Goal: Task Accomplishment & Management: Manage account settings

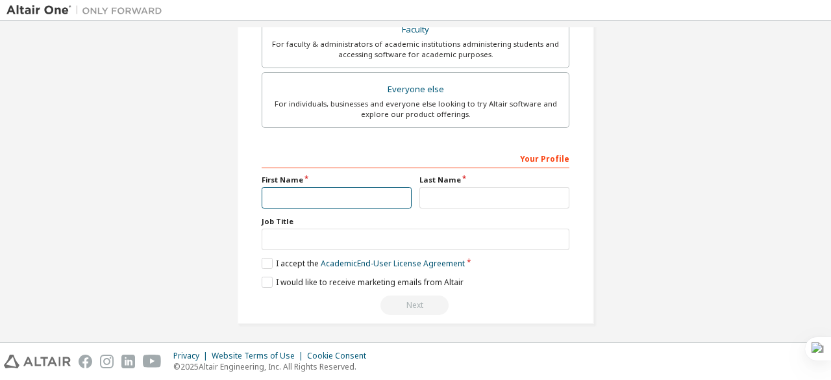
click at [345, 193] on input "text" at bounding box center [337, 197] width 150 height 21
click at [370, 188] on input "**********" at bounding box center [337, 197] width 150 height 21
click at [343, 194] on input "**********" at bounding box center [337, 197] width 150 height 21
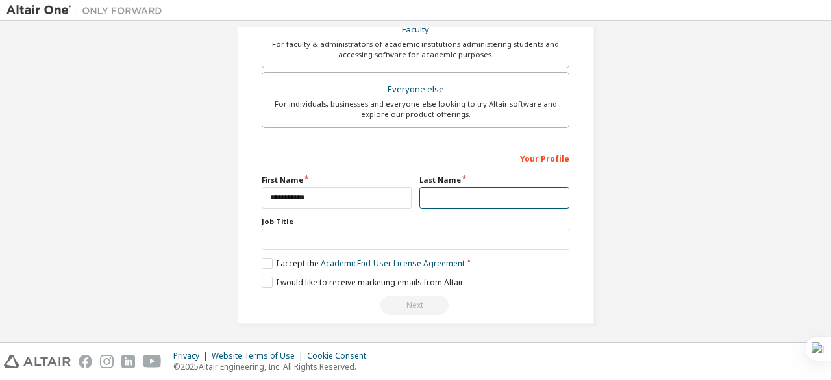
click at [427, 195] on input "text" at bounding box center [494, 197] width 150 height 21
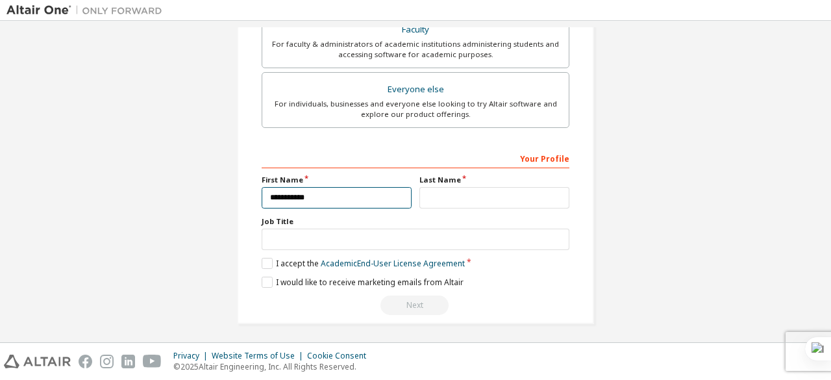
click at [367, 197] on input "**********" at bounding box center [337, 197] width 150 height 21
type input "*"
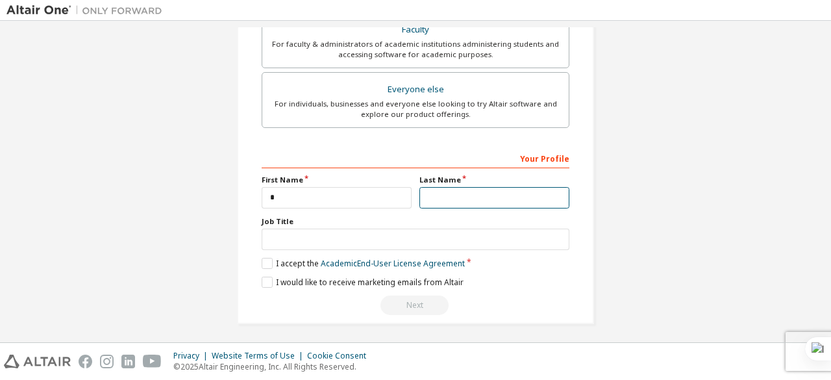
click at [434, 196] on input "text" at bounding box center [494, 197] width 150 height 21
type input "**********"
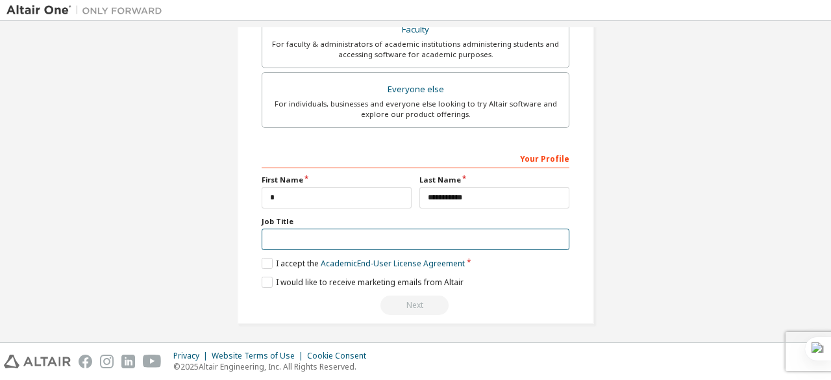
click at [471, 241] on input "text" at bounding box center [416, 238] width 308 height 21
click at [349, 234] on input "text" at bounding box center [416, 238] width 308 height 21
type input "*"
type input "*******"
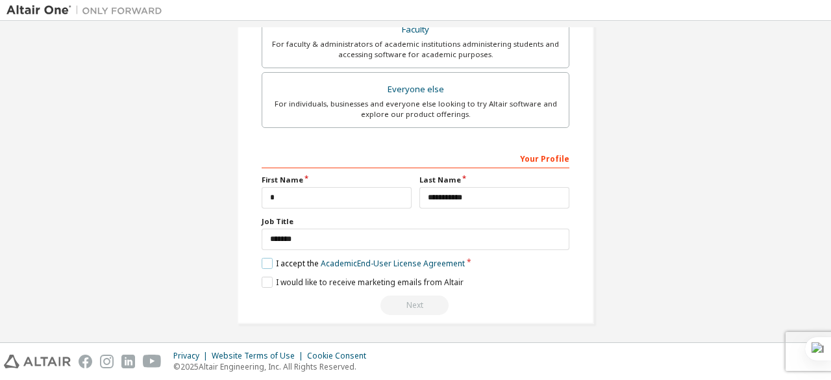
click at [269, 259] on label "I accept the Academic End-User License Agreement" at bounding box center [363, 263] width 203 height 11
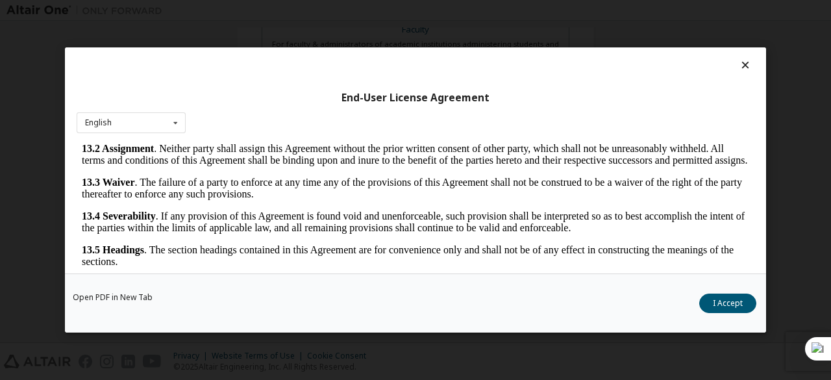
scroll to position [2169, 0]
click at [739, 307] on button "I Accept" at bounding box center [727, 302] width 57 height 19
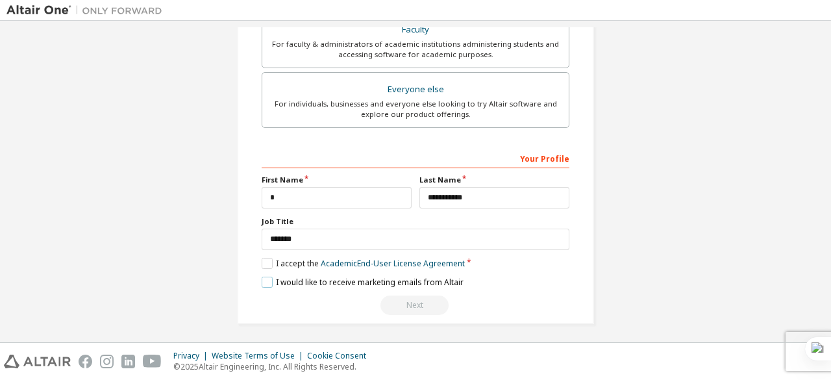
click at [265, 280] on label "I would like to receive marketing emails from Altair" at bounding box center [363, 282] width 202 height 11
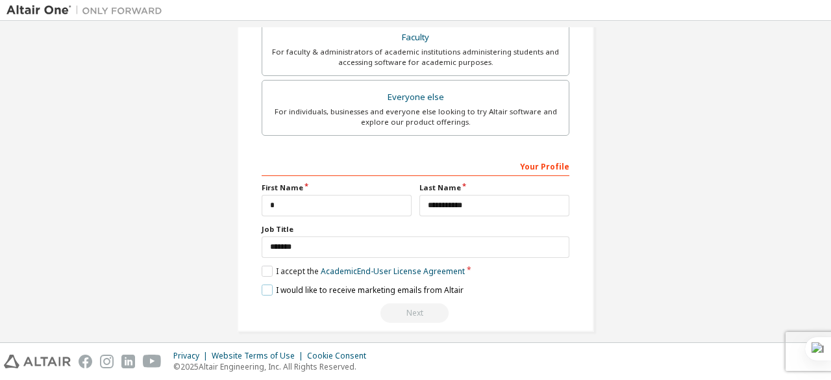
scroll to position [397, 0]
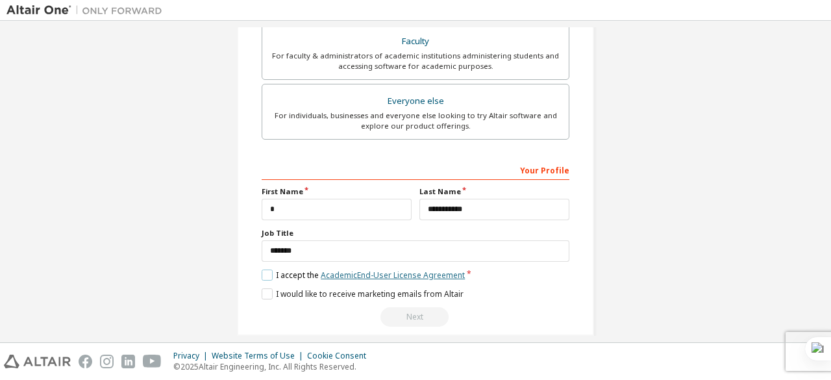
click at [430, 271] on link "Academic End-User License Agreement" at bounding box center [393, 274] width 144 height 11
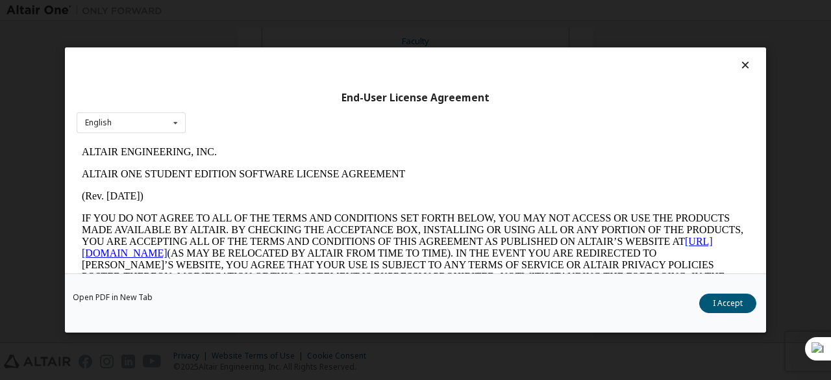
scroll to position [0, 0]
click at [720, 297] on button "I Accept" at bounding box center [727, 302] width 57 height 19
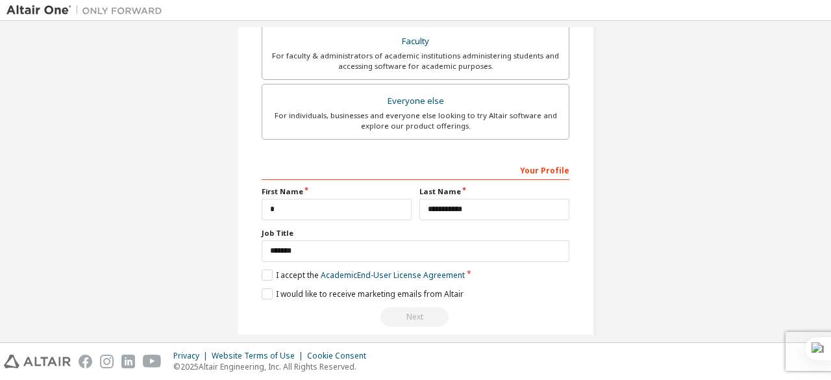
click at [406, 307] on div "Next" at bounding box center [416, 316] width 308 height 19
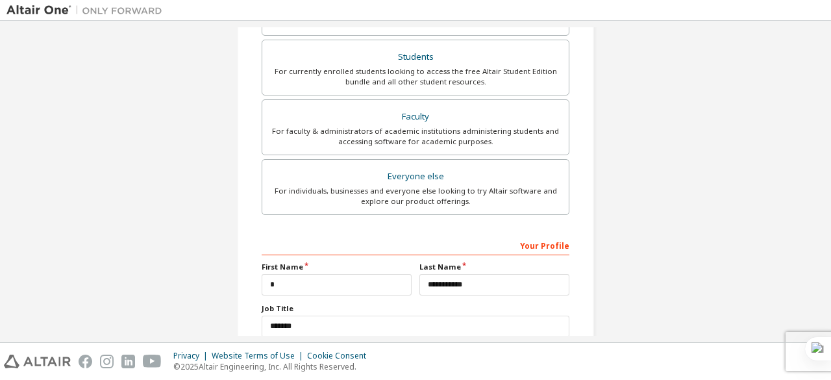
scroll to position [265, 0]
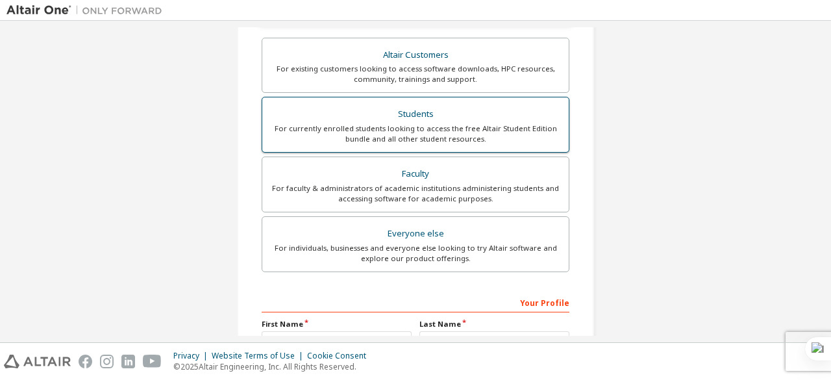
click at [478, 131] on div "For currently enrolled students looking to access the free Altair Student Editi…" at bounding box center [415, 133] width 291 height 21
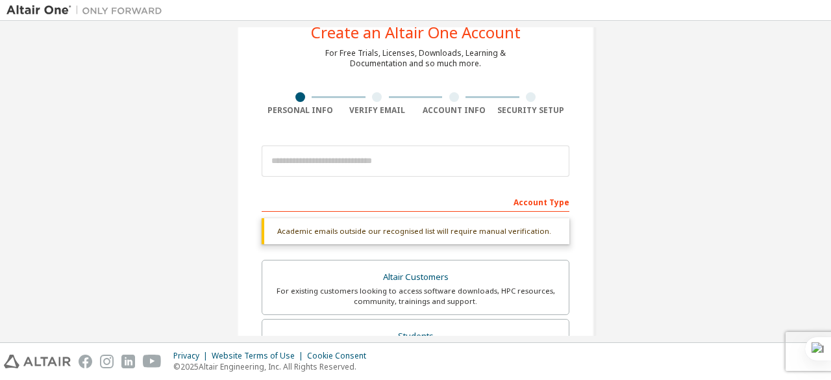
scroll to position [42, 0]
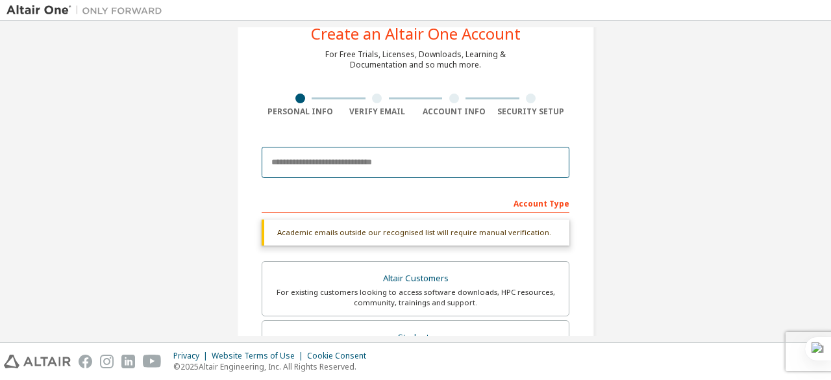
click at [425, 172] on input "email" at bounding box center [416, 162] width 308 height 31
type input "**********"
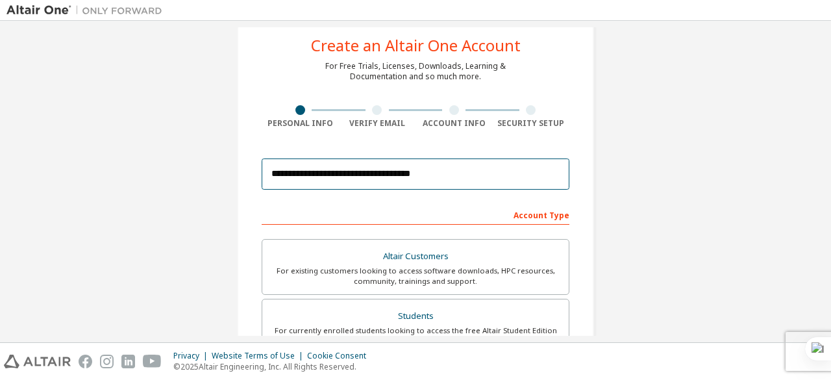
scroll to position [0, 0]
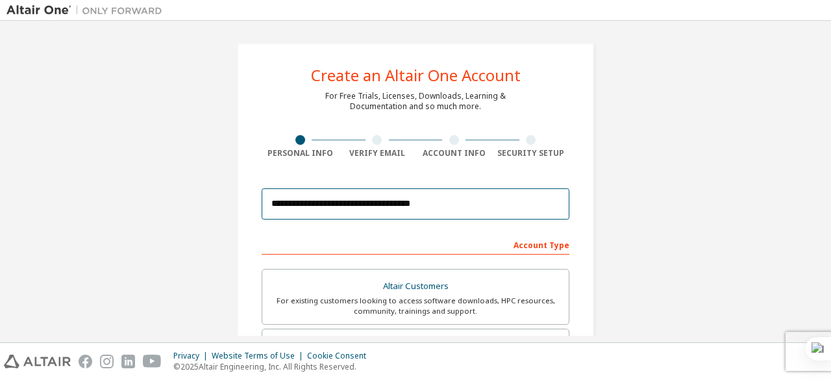
click at [479, 201] on input "**********" at bounding box center [416, 203] width 308 height 31
click at [503, 204] on input "**********" at bounding box center [416, 203] width 308 height 31
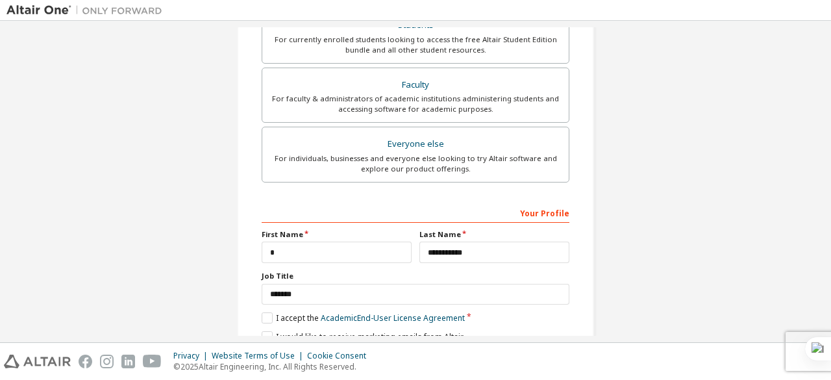
scroll to position [375, 0]
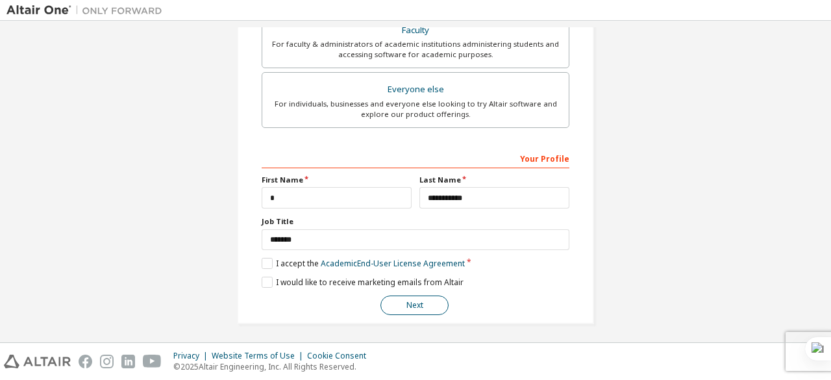
click at [404, 306] on button "Next" at bounding box center [414, 304] width 68 height 19
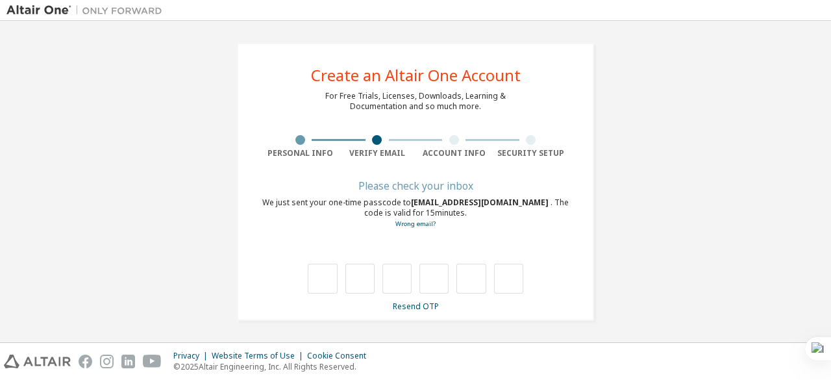
type input "*"
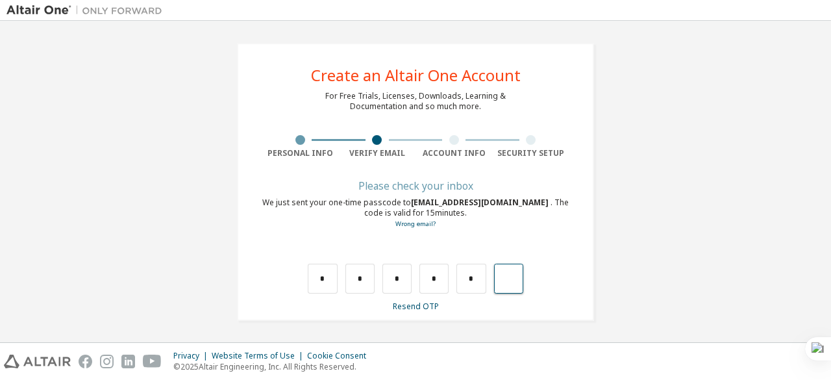
type input "*"
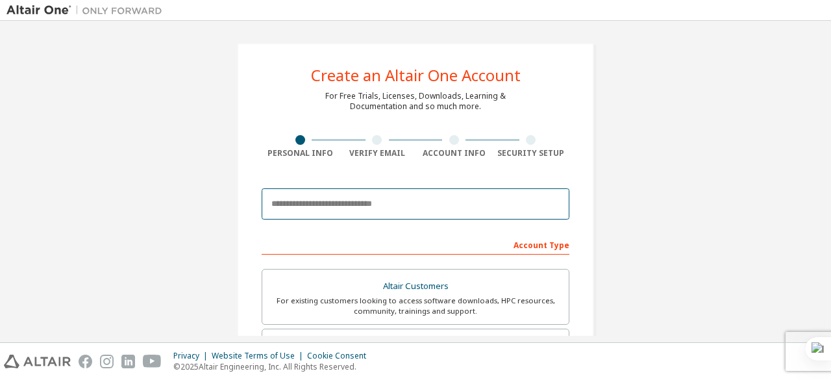
click at [291, 205] on input "email" at bounding box center [416, 203] width 308 height 31
type input "**********"
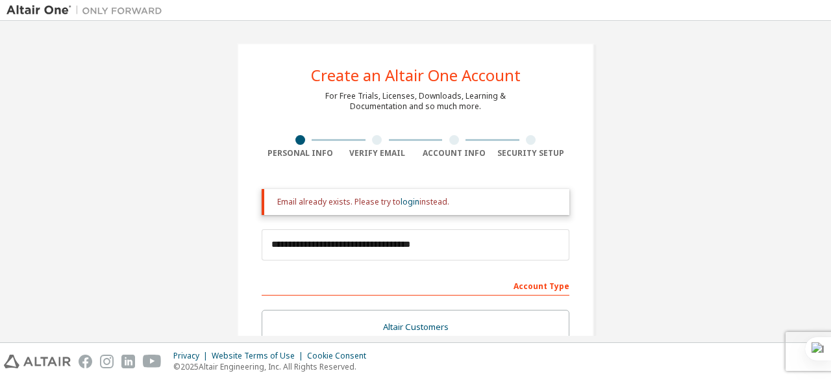
click at [511, 204] on div "Email already exists. Please try to login instead." at bounding box center [418, 202] width 282 height 10
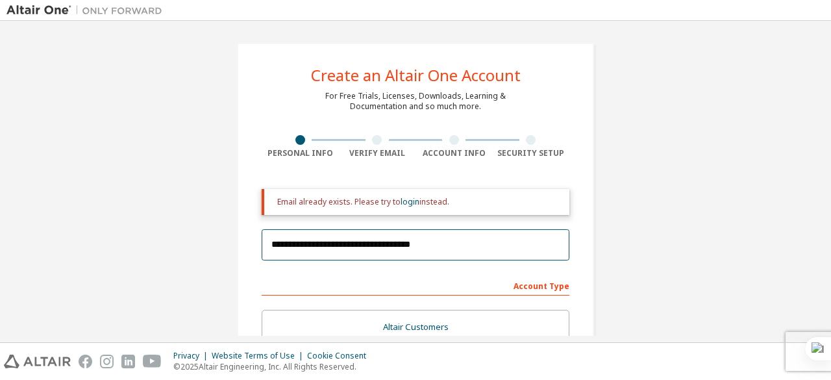
click at [460, 258] on input "**********" at bounding box center [416, 244] width 308 height 31
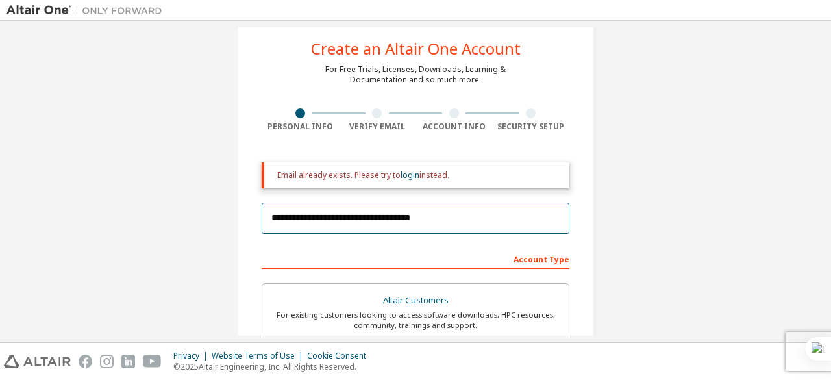
scroll to position [11, 0]
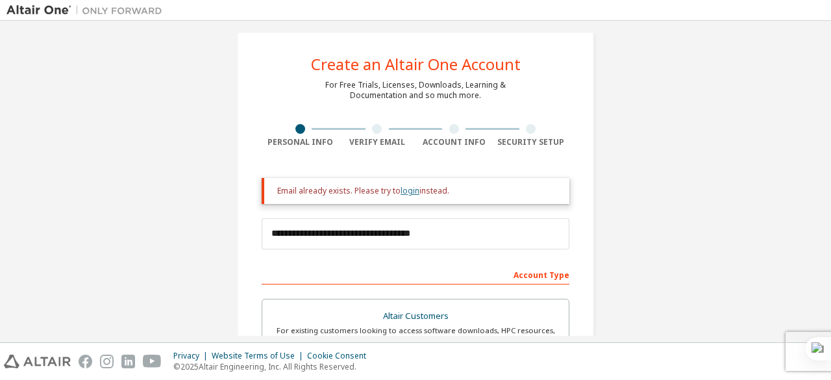
click at [405, 193] on link "login" at bounding box center [410, 190] width 19 height 11
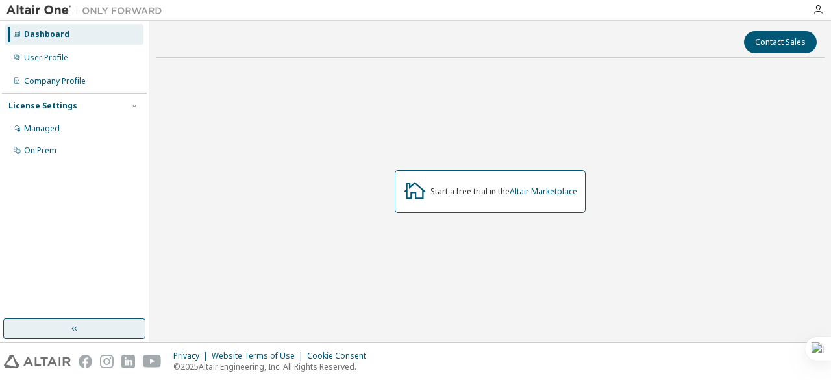
click at [92, 325] on button "button" at bounding box center [74, 328] width 142 height 21
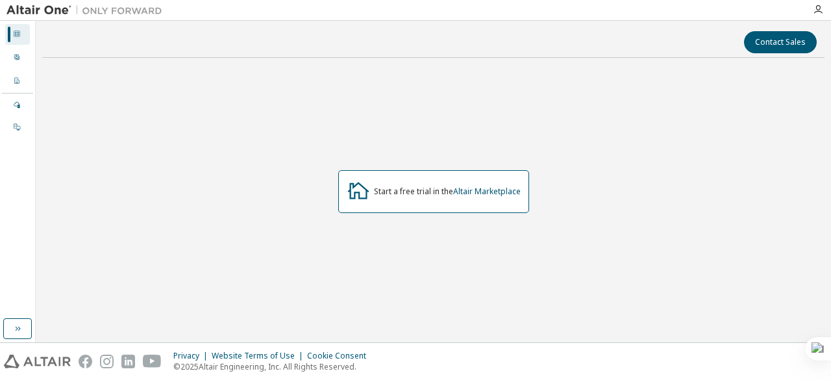
click at [26, 36] on div "Dashboard" at bounding box center [17, 34] width 25 height 21
click at [45, 5] on img at bounding box center [87, 10] width 162 height 13
click at [26, 27] on div "Dashboard" at bounding box center [17, 34] width 25 height 21
click at [21, 328] on icon "button" at bounding box center [17, 328] width 10 height 10
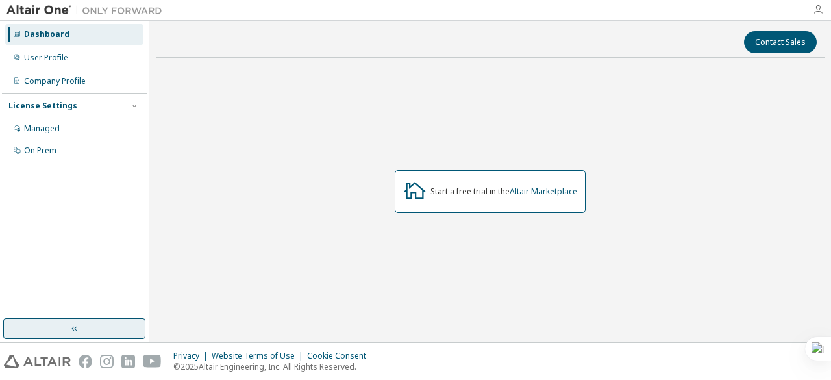
click at [820, 12] on icon "button" at bounding box center [818, 10] width 10 height 10
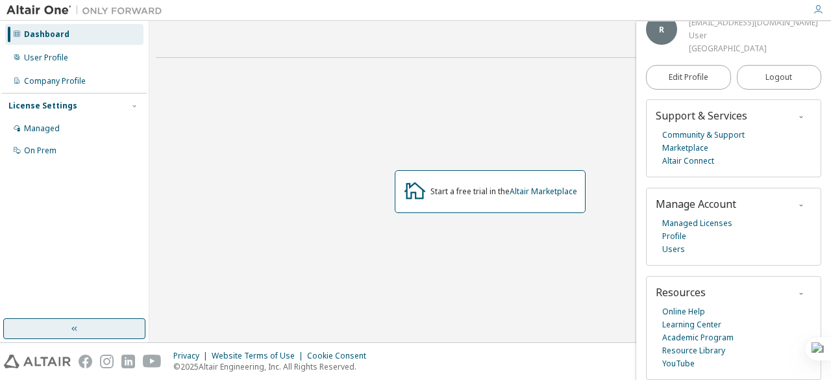
scroll to position [69, 0]
click at [693, 75] on span "Edit Profile" at bounding box center [689, 77] width 40 height 10
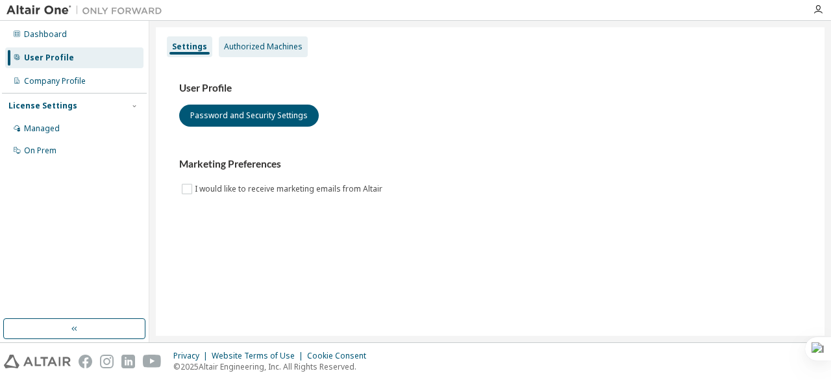
click at [244, 42] on div "Authorized Machines" at bounding box center [263, 47] width 79 height 10
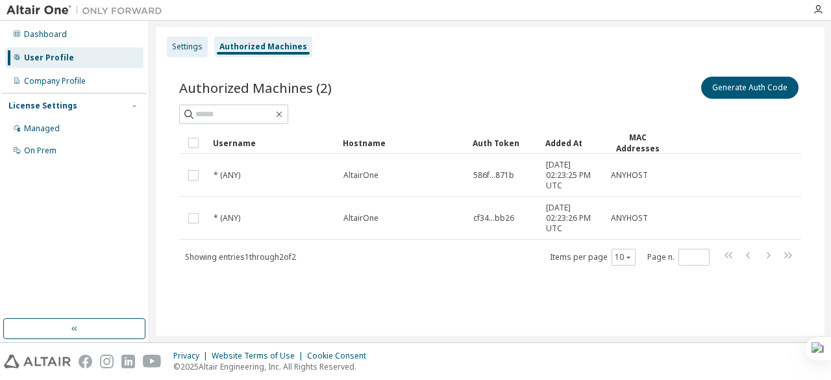
click at [190, 48] on div "Settings" at bounding box center [187, 47] width 31 height 10
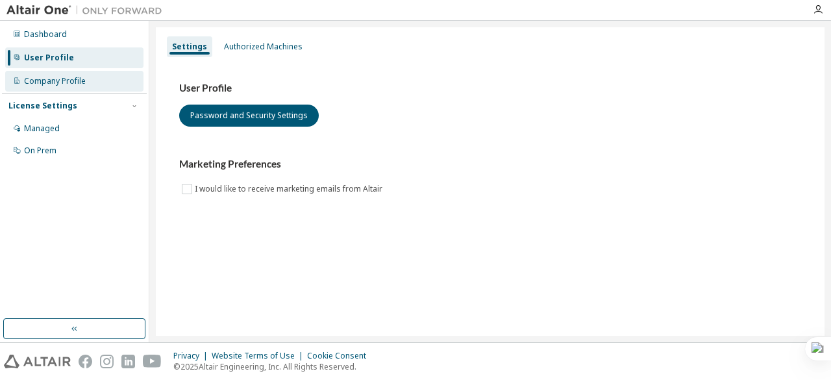
click at [99, 80] on div "Company Profile" at bounding box center [74, 81] width 138 height 21
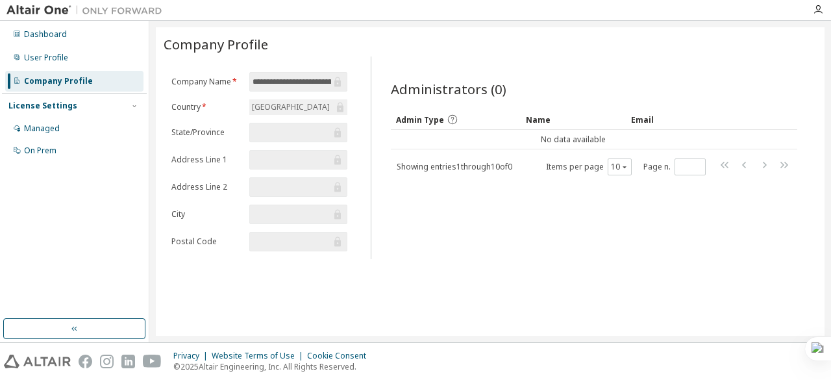
click at [297, 80] on input "**********" at bounding box center [292, 81] width 78 height 13
click at [269, 133] on input "text" at bounding box center [292, 132] width 78 height 13
click at [302, 184] on input "text" at bounding box center [292, 186] width 78 height 13
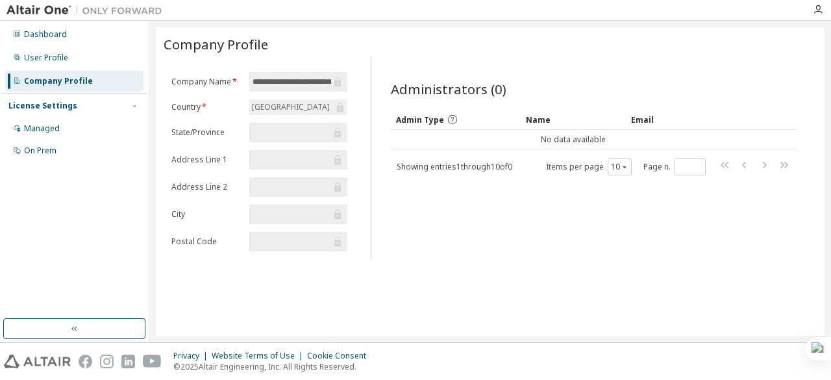
click at [345, 112] on icon at bounding box center [340, 107] width 13 height 13
click at [73, 39] on div "Dashboard" at bounding box center [74, 34] width 138 height 21
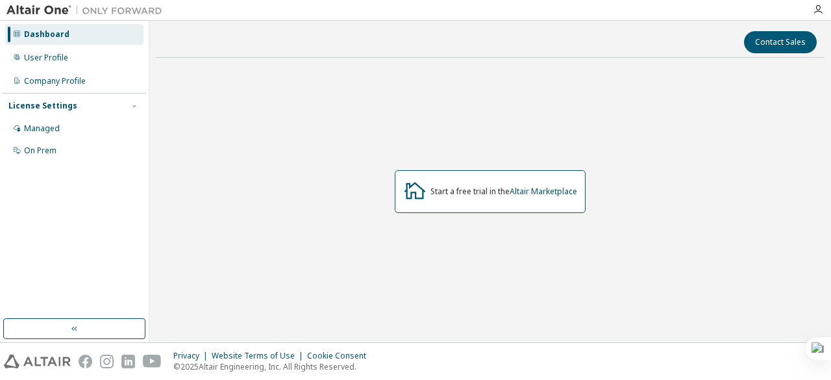
click at [816, 16] on div at bounding box center [818, 9] width 26 height 19
click at [818, 9] on icon "button" at bounding box center [818, 10] width 10 height 10
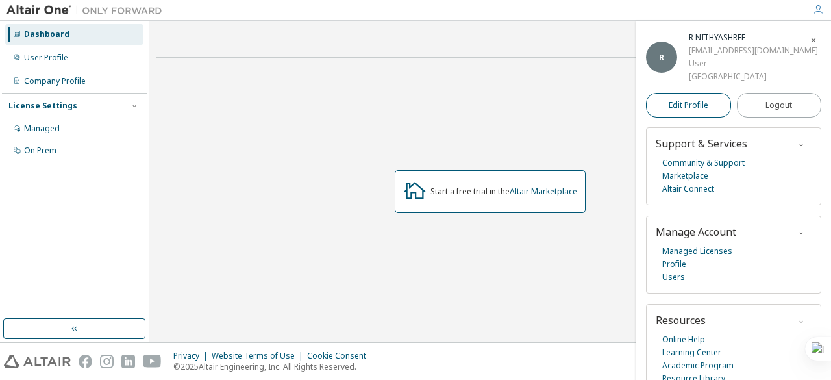
click at [680, 110] on span "Edit Profile" at bounding box center [689, 105] width 40 height 10
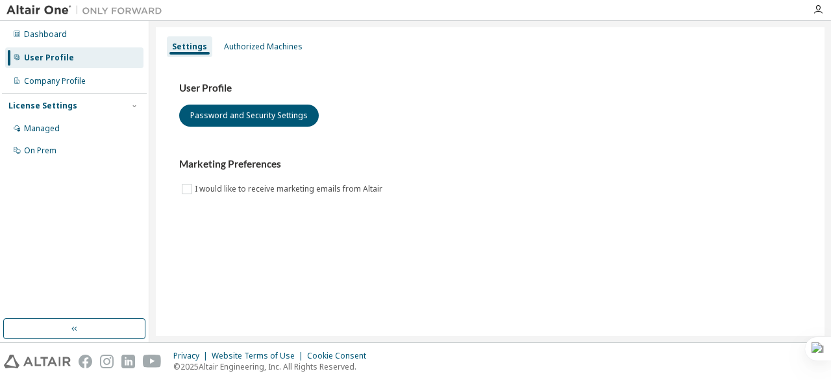
click at [828, 10] on div at bounding box center [818, 10] width 26 height 10
click at [827, 10] on div at bounding box center [818, 10] width 26 height 10
click at [820, 10] on icon "button" at bounding box center [818, 10] width 10 height 10
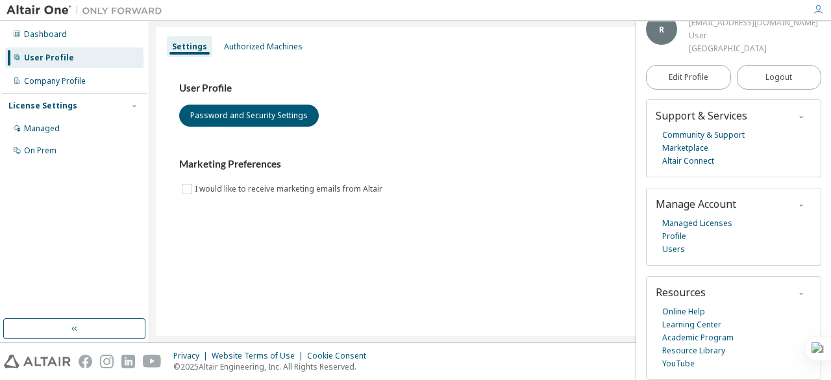
scroll to position [69, 0]
